Goal: Navigation & Orientation: Find specific page/section

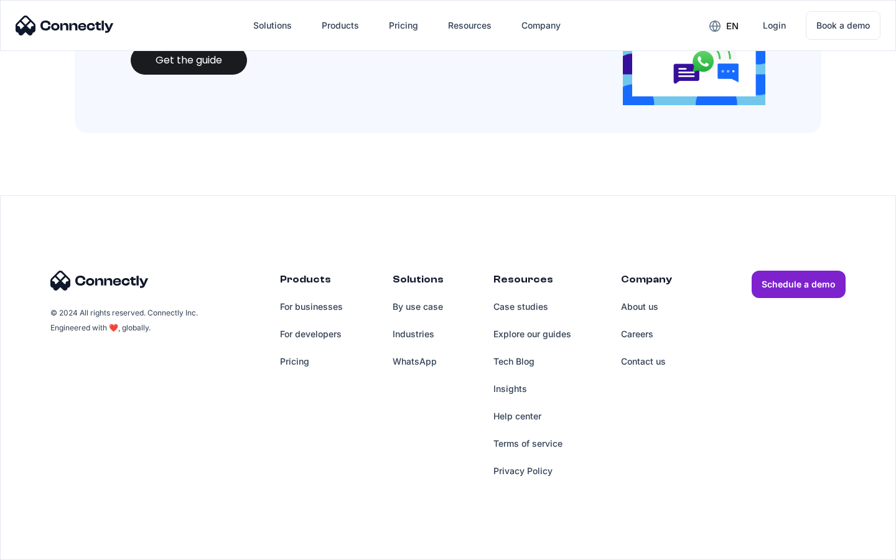
scroll to position [1353, 0]
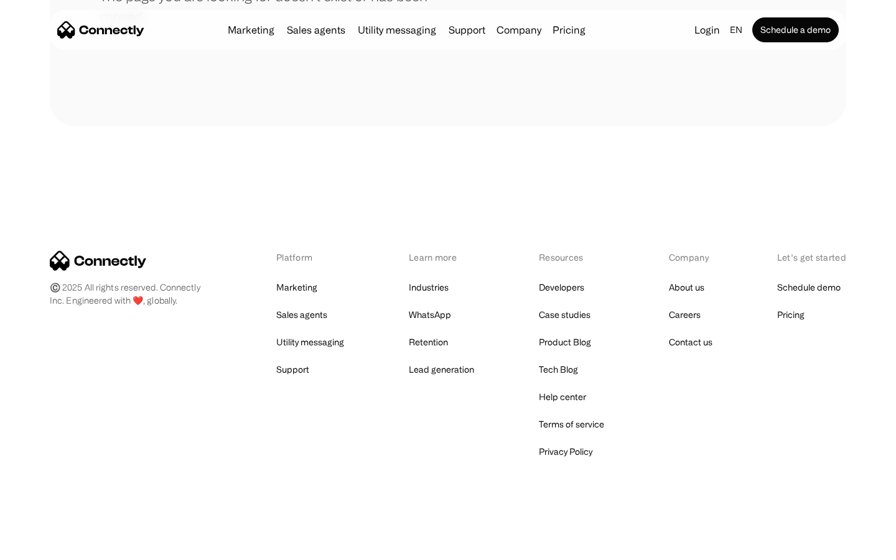
scroll to position [227, 0]
